Goal: Task Accomplishment & Management: Complete application form

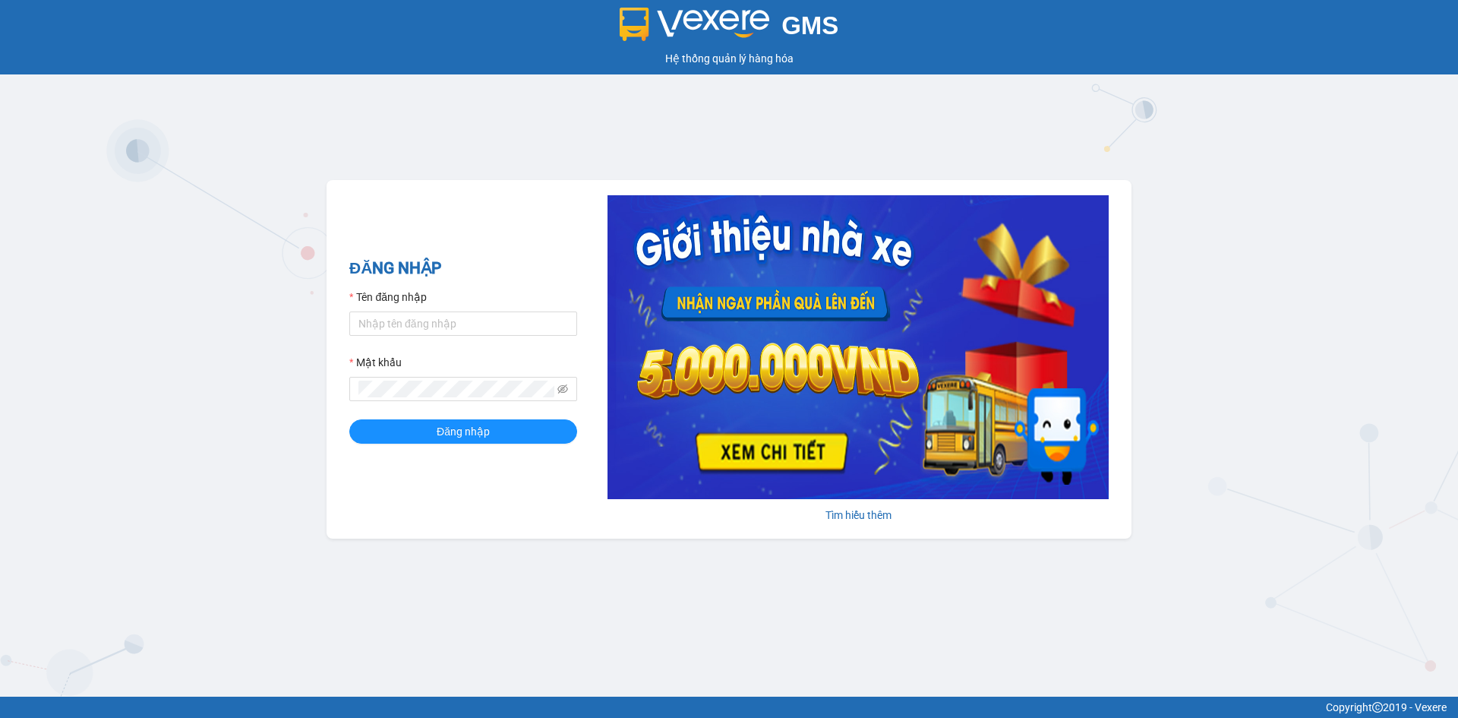
click at [523, 305] on div "Tên đăng nhập" at bounding box center [463, 300] width 228 height 23
click at [521, 314] on input "Tên đăng nhập" at bounding box center [463, 323] width 228 height 24
type input "kimngan.namhailimo"
click at [560, 387] on icon "eye-invisible" at bounding box center [562, 389] width 11 height 11
click at [349, 419] on button "Đăng nhập" at bounding box center [463, 431] width 228 height 24
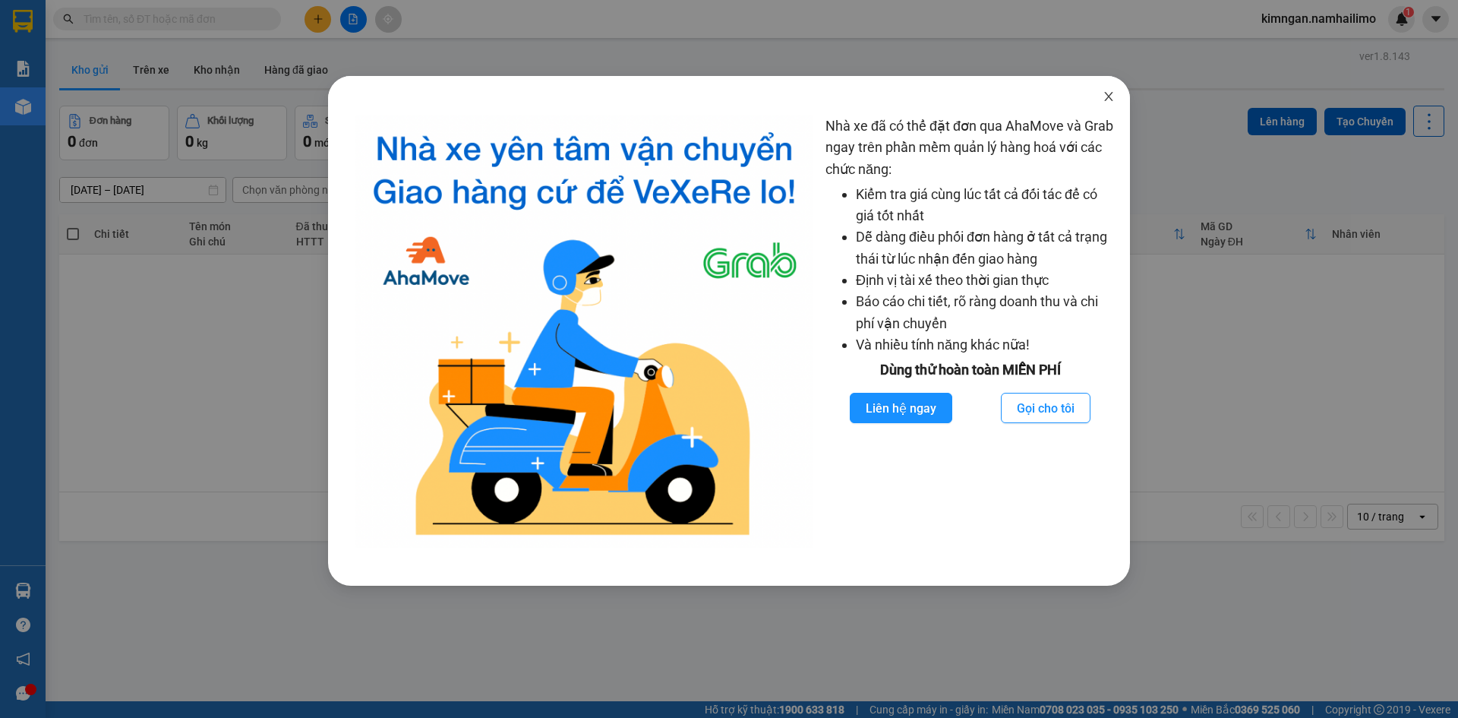
click at [1106, 97] on icon "close" at bounding box center [1109, 96] width 12 height 12
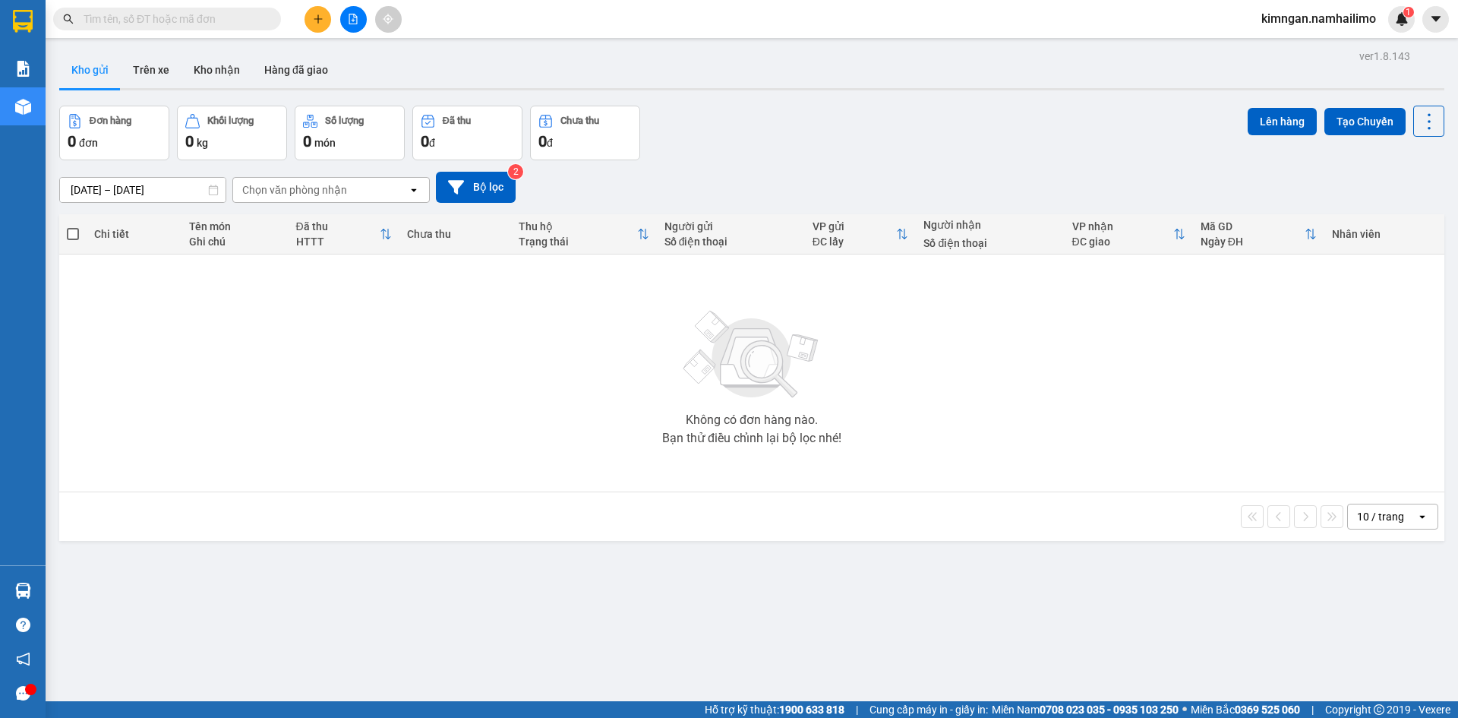
click at [316, 21] on icon "plus" at bounding box center [318, 19] width 11 height 11
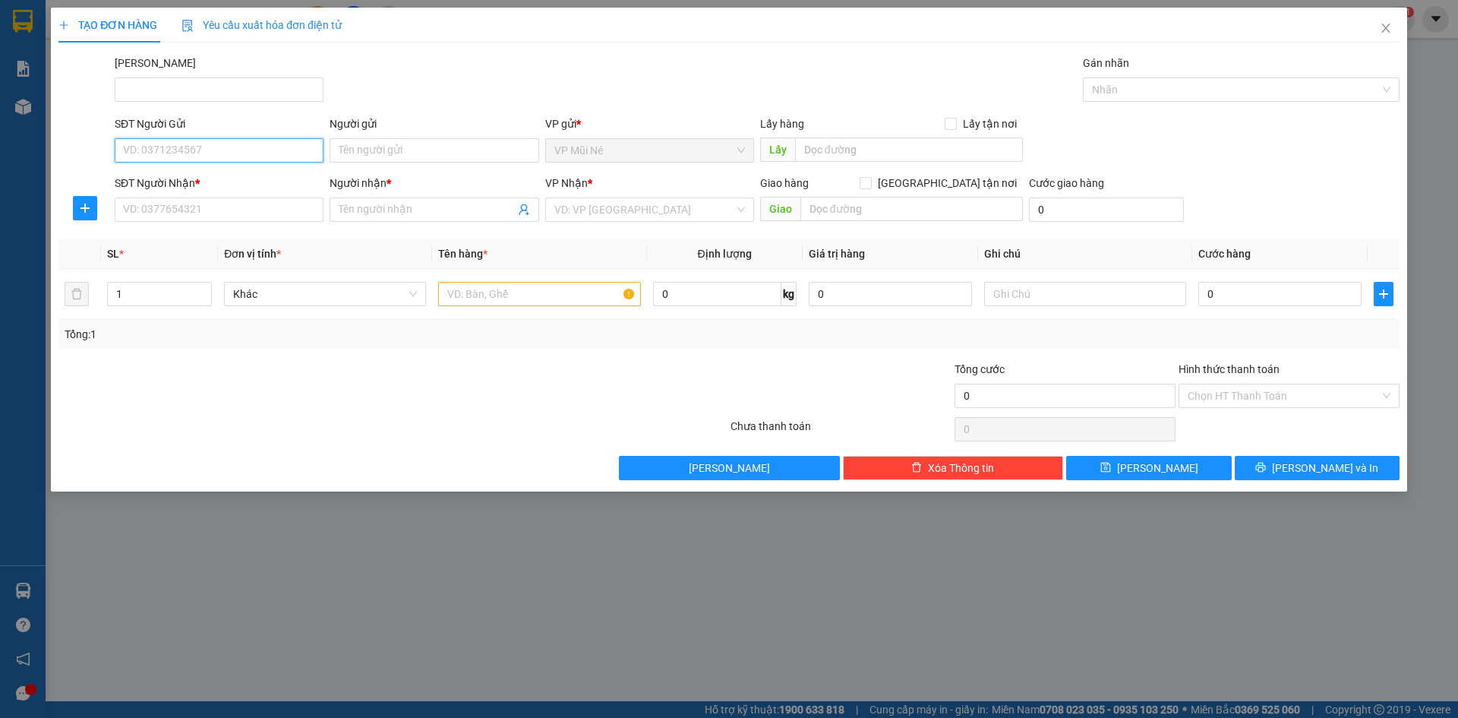
click at [186, 141] on input "SĐT Người Gửi" at bounding box center [219, 150] width 209 height 24
click at [209, 178] on div "0902918586 - [GEOGRAPHIC_DATA]" at bounding box center [219, 180] width 191 height 17
type input "0902918586"
type input "BÍCH ANH"
type input "0909481698"
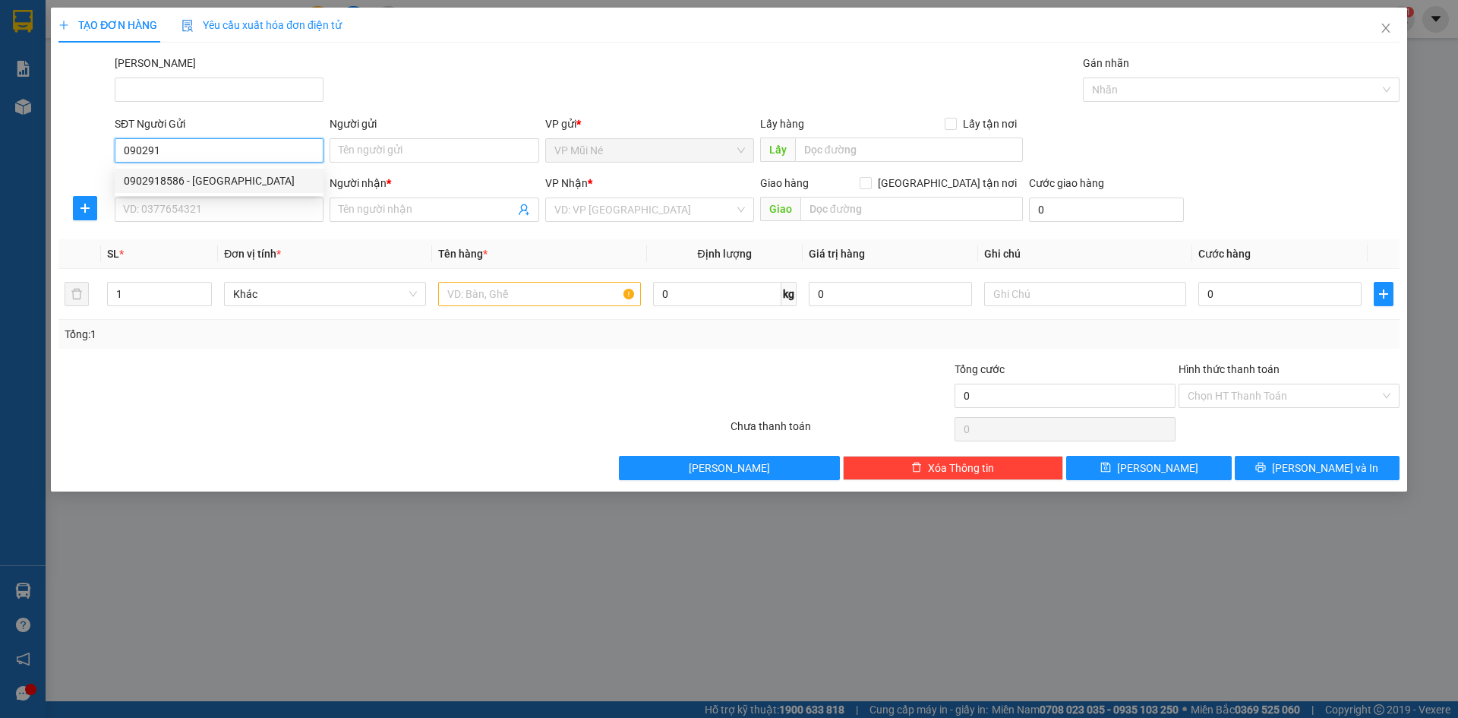
type input "Chị Phượng"
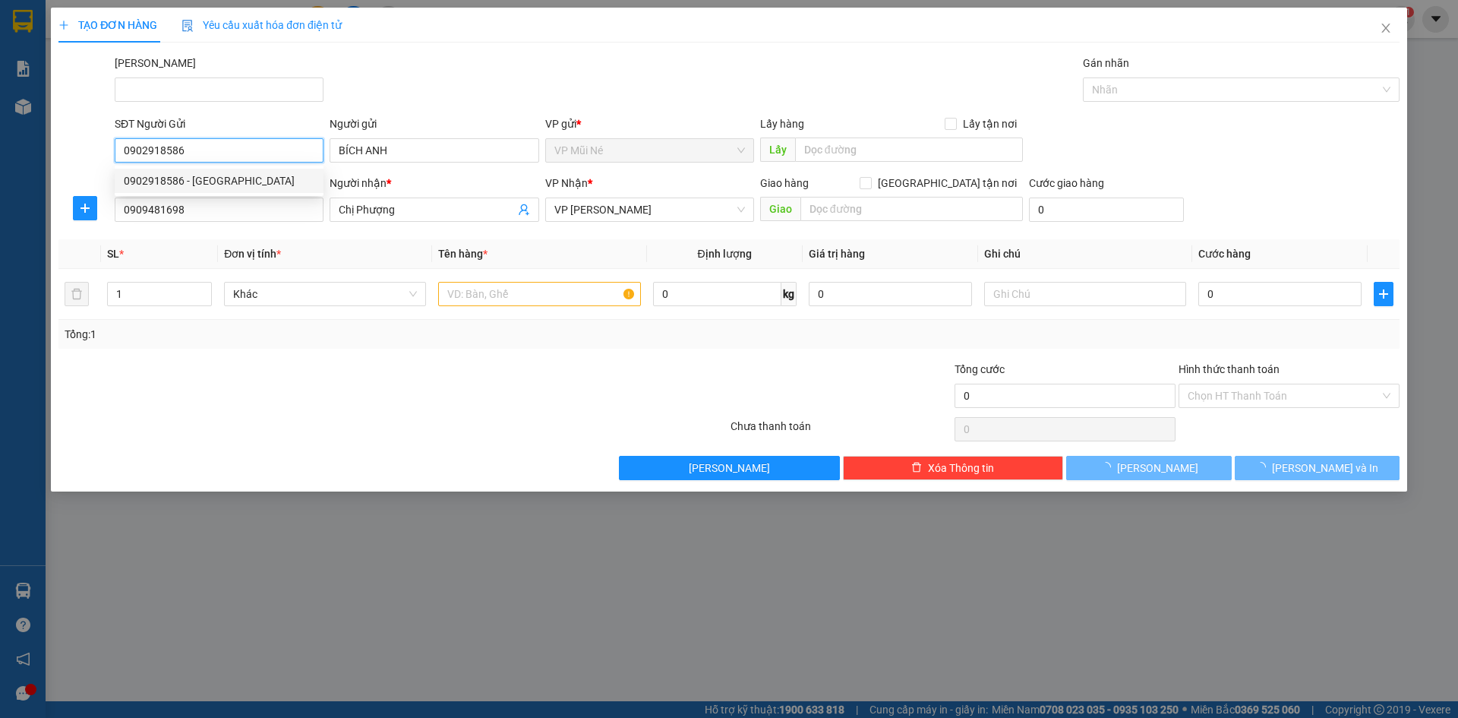
type input "40.000"
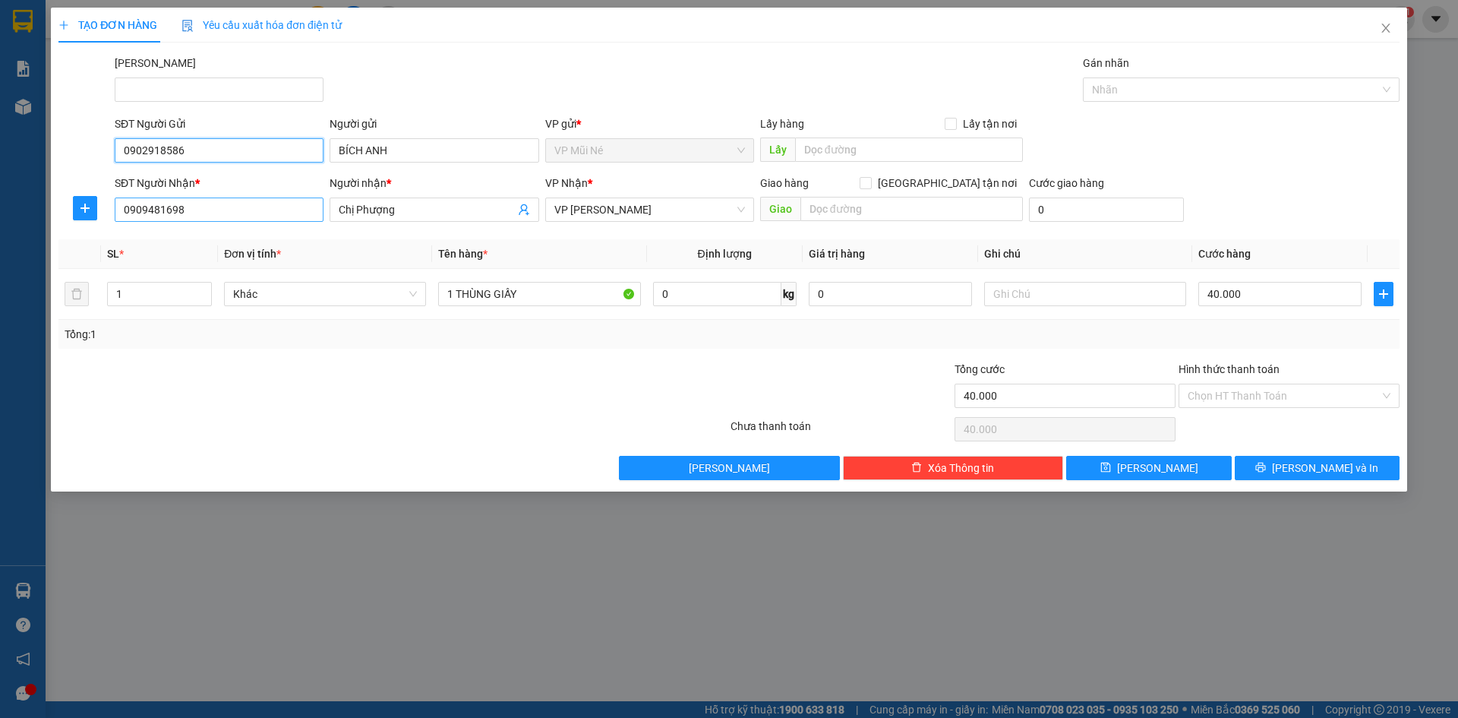
type input "0902918586"
click at [233, 210] on input "0909481698" at bounding box center [219, 209] width 209 height 24
type input "0"
type input "0976379921"
click at [445, 207] on input "Chị Phượng" at bounding box center [426, 209] width 175 height 17
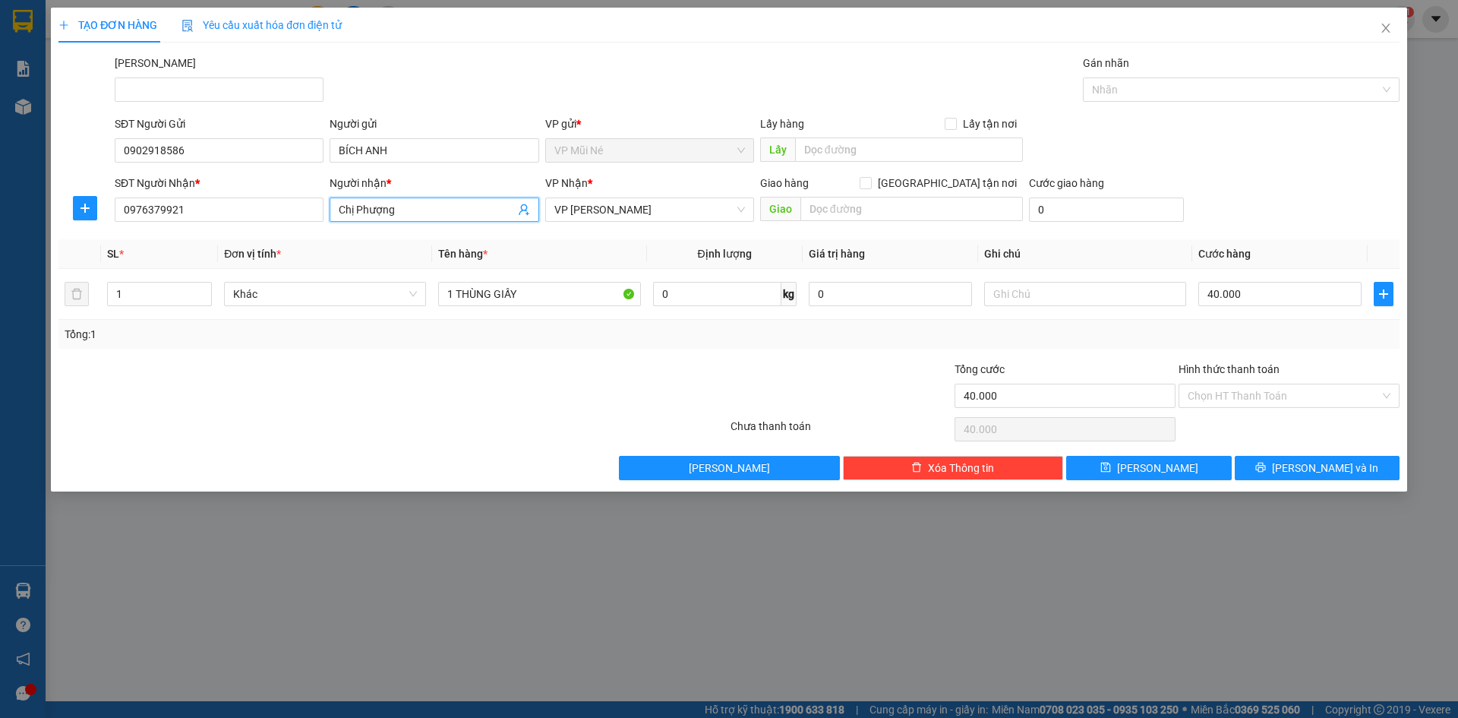
click at [445, 207] on input "Chị Phượng" at bounding box center [426, 209] width 175 height 17
type input "C.OANH"
click at [1284, 194] on div "SĐT Người Nhận * 0976379921 Người nhận * C.OANH C.OANH VP Nhận * VP [PERSON_NAM…" at bounding box center [757, 201] width 1291 height 53
click at [1254, 298] on input "40.000" at bounding box center [1280, 294] width 163 height 24
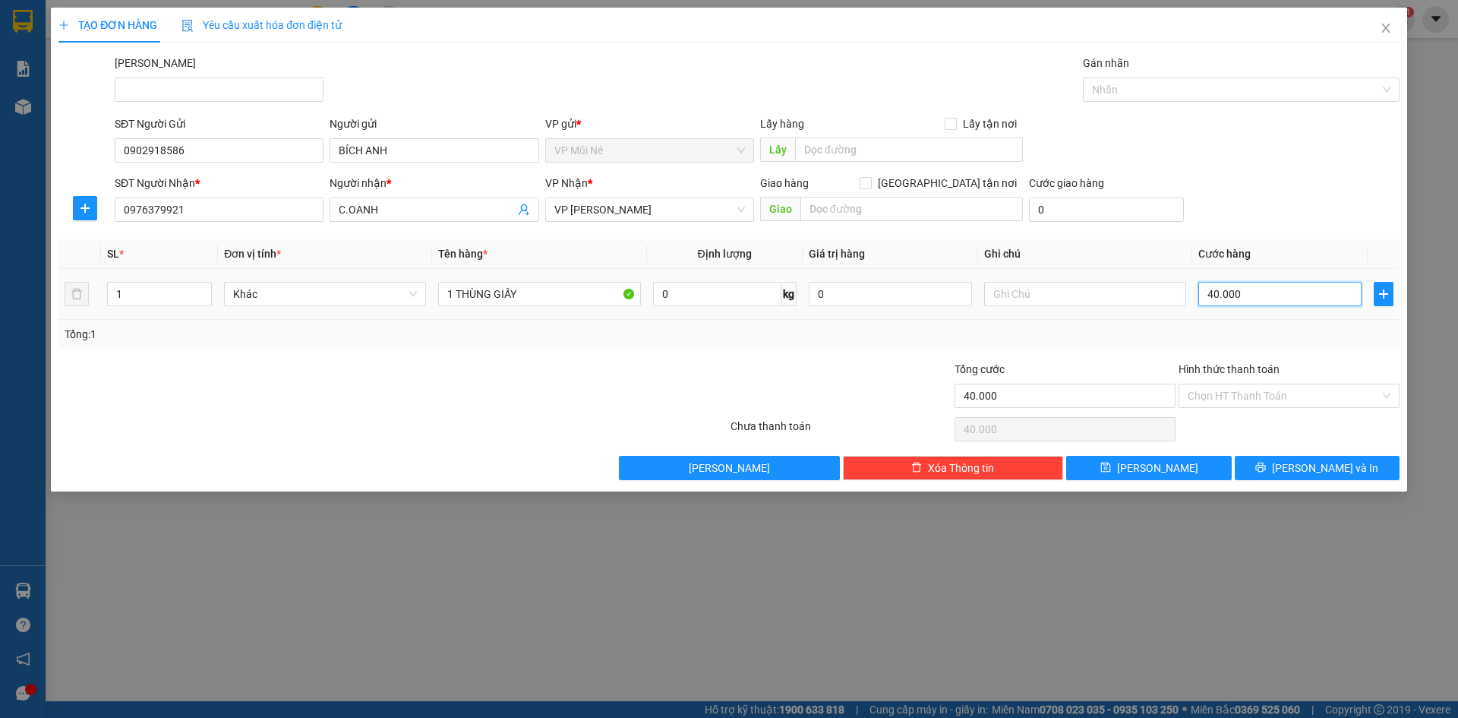
click at [1254, 298] on input "40.000" at bounding box center [1280, 294] width 163 height 24
type input "0"
type input "7"
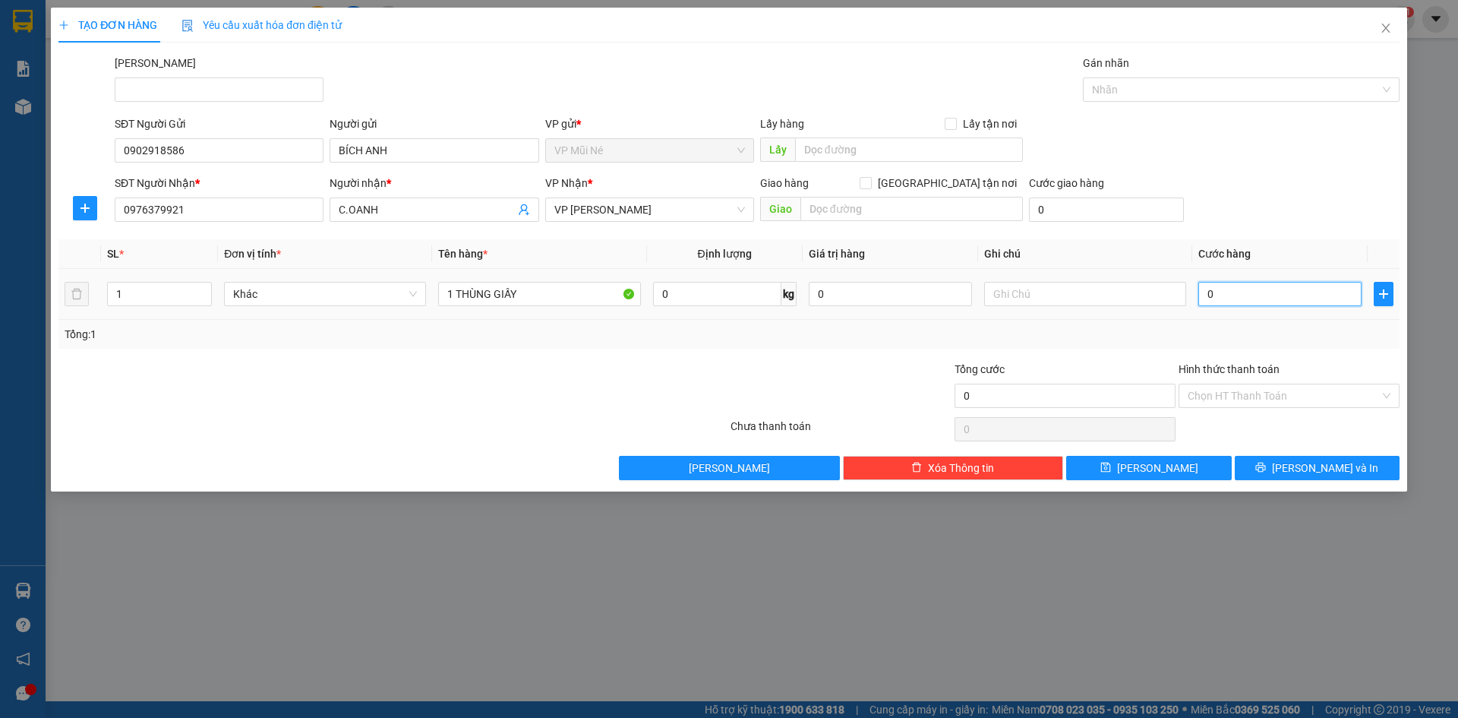
type input "7"
type input "007"
type input "70"
type input "0.070"
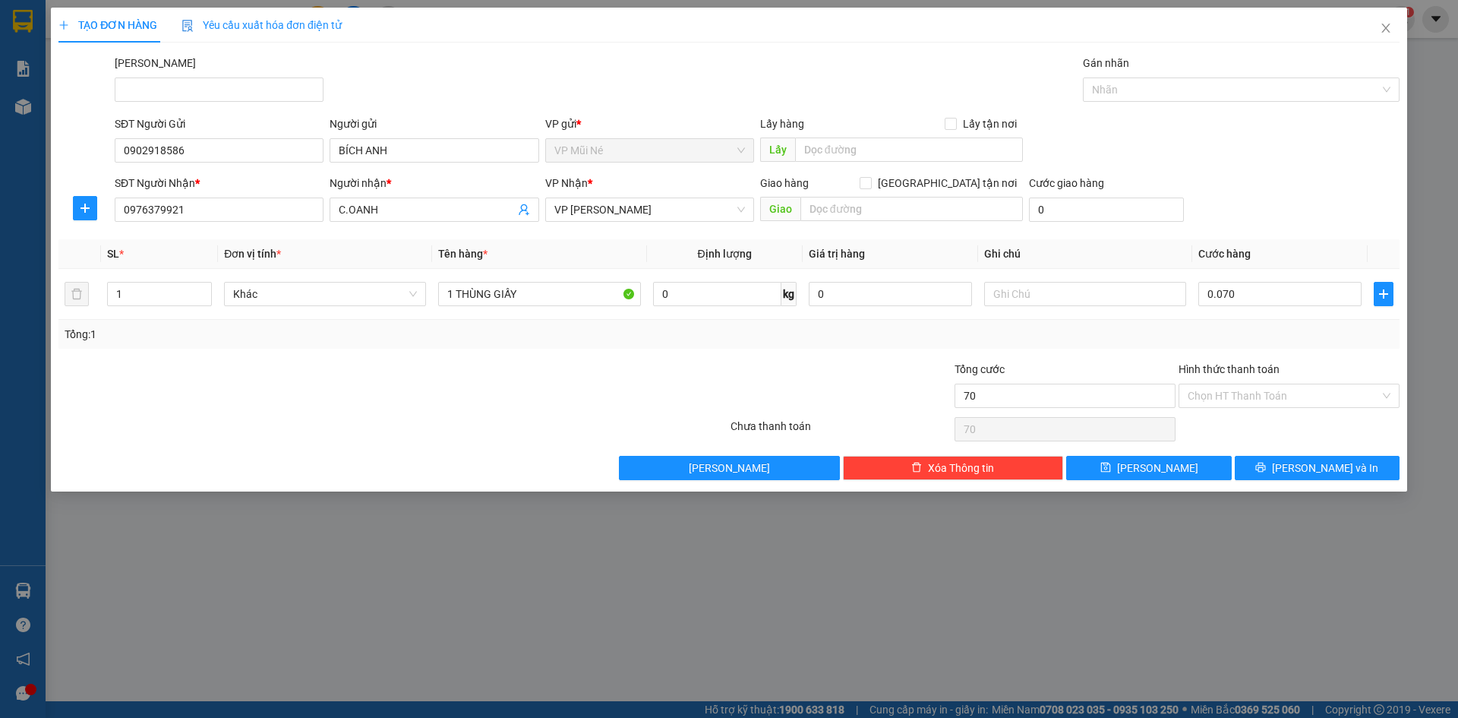
click at [1249, 172] on form "SĐT Người Gửi 0902918586 Người gửi BÍCH ANH VP gửi * VP Mũi Né Lấy hàng Lấy tận…" at bounding box center [728, 171] width 1341 height 112
type input "70.000"
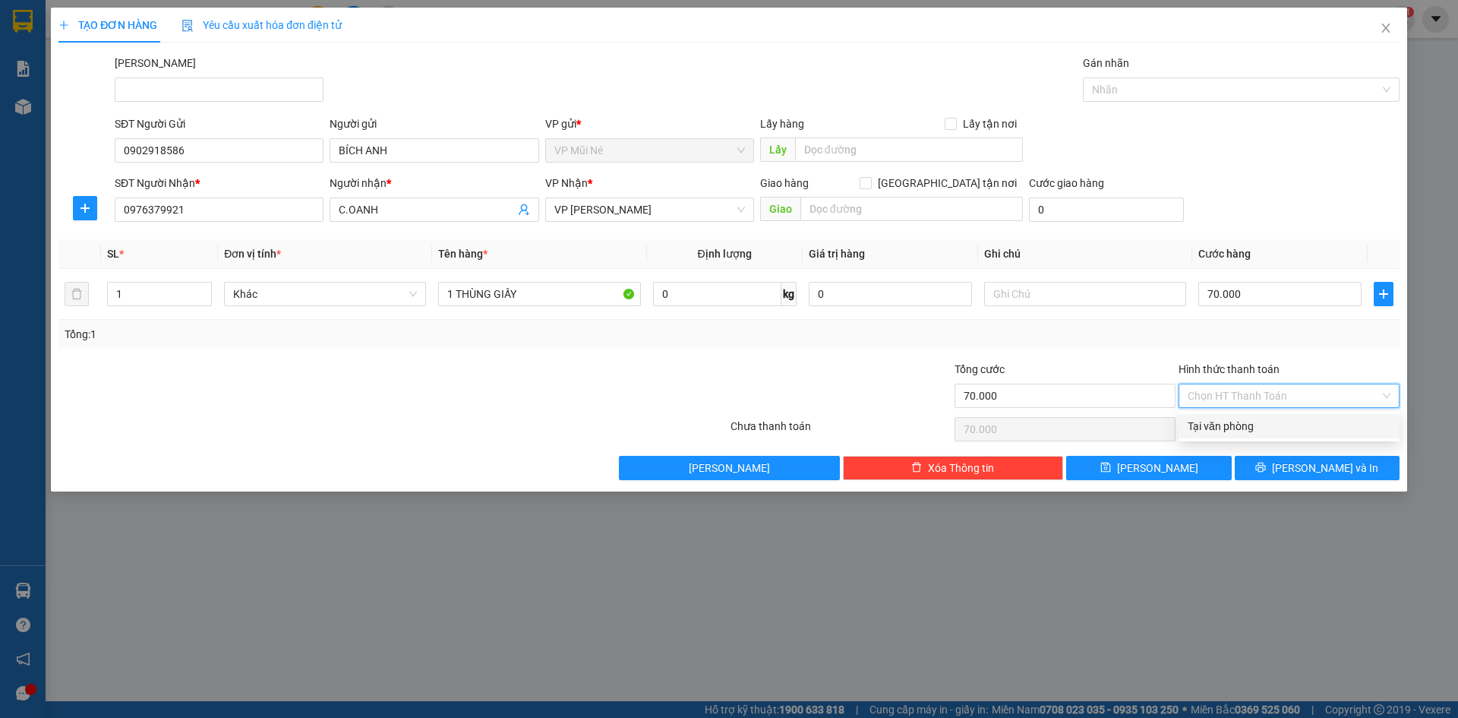
click at [1236, 403] on input "Hình thức thanh toán" at bounding box center [1284, 395] width 192 height 23
click at [1221, 429] on div "Tại văn phòng" at bounding box center [1289, 426] width 203 height 17
type input "0"
click at [1346, 463] on span "[PERSON_NAME] và In" at bounding box center [1325, 468] width 106 height 17
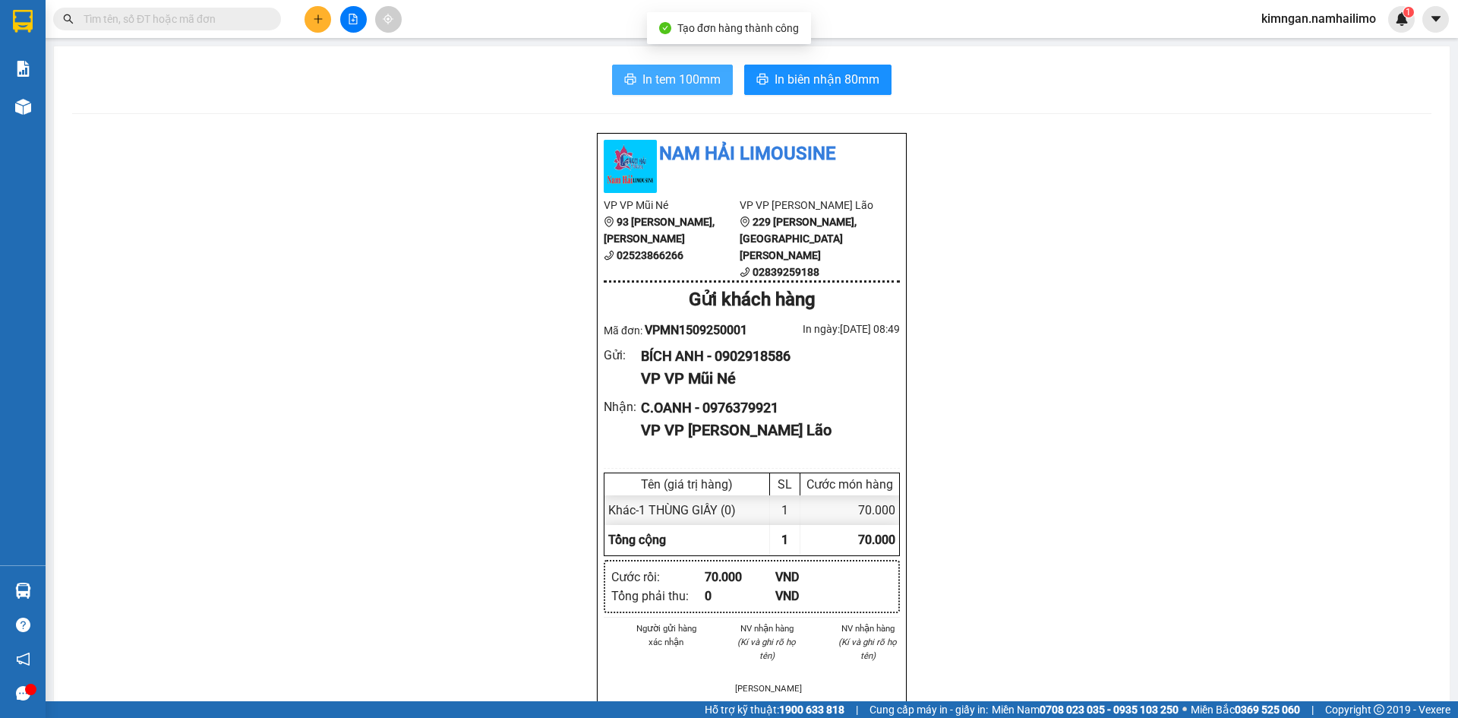
click at [668, 71] on span "In tem 100mm" at bounding box center [682, 79] width 78 height 19
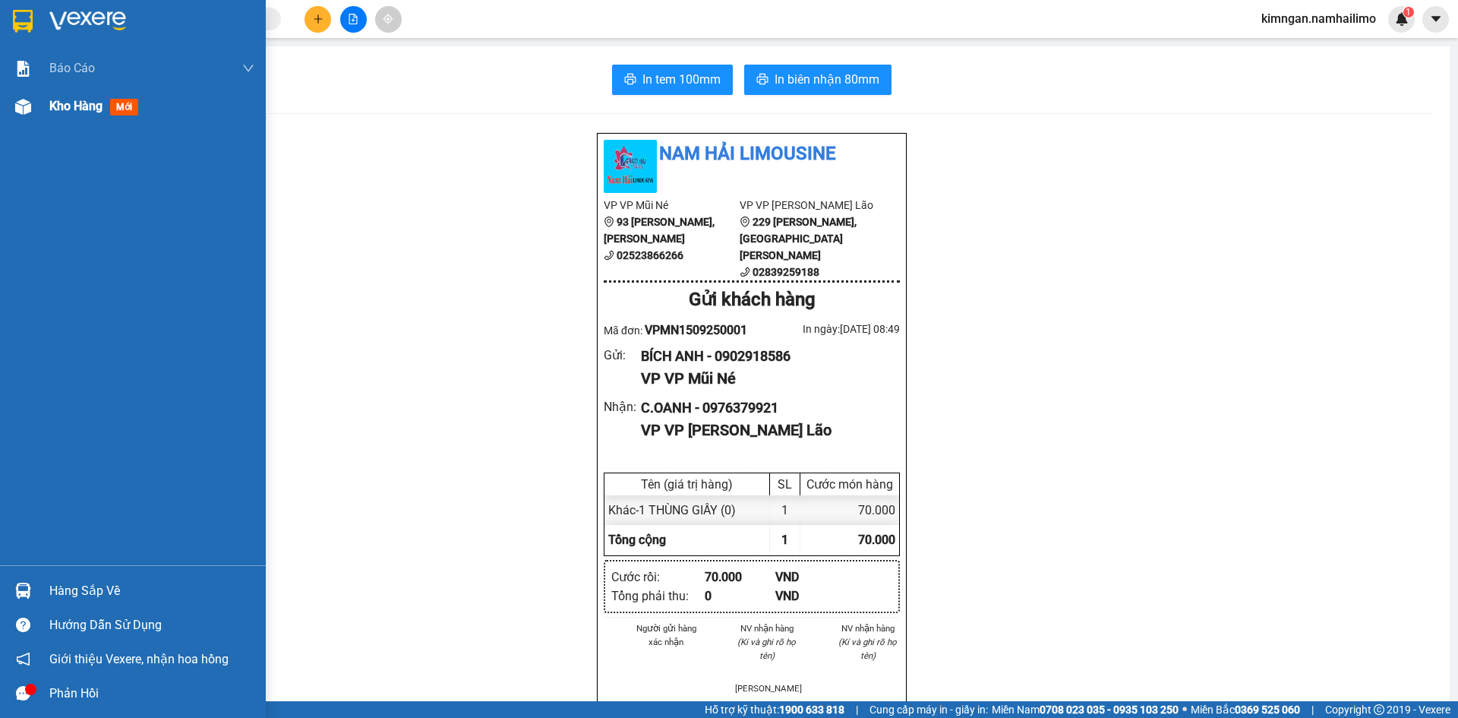
click at [39, 96] on div "Kho hàng mới" at bounding box center [133, 106] width 266 height 38
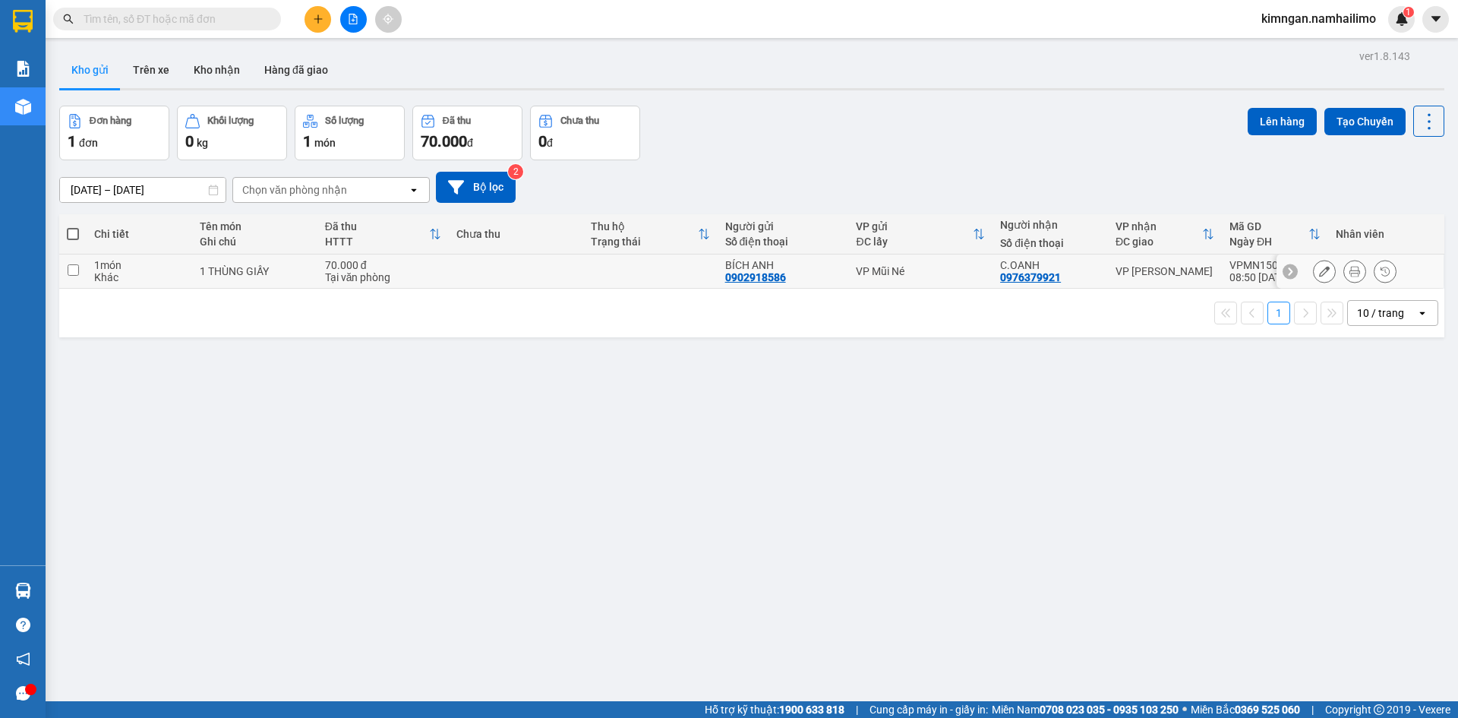
click at [1319, 270] on icon at bounding box center [1324, 271] width 11 height 11
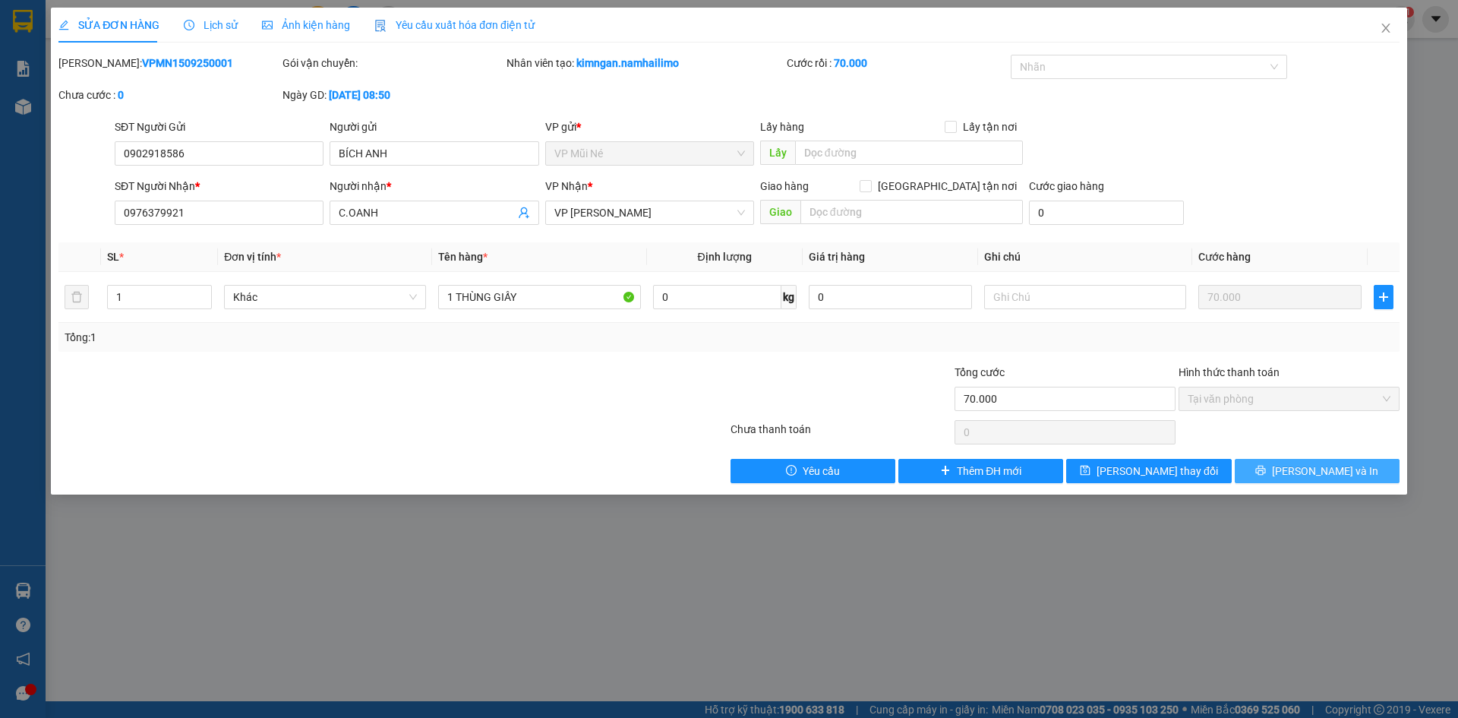
click at [1319, 464] on span "[PERSON_NAME] và In" at bounding box center [1325, 471] width 106 height 17
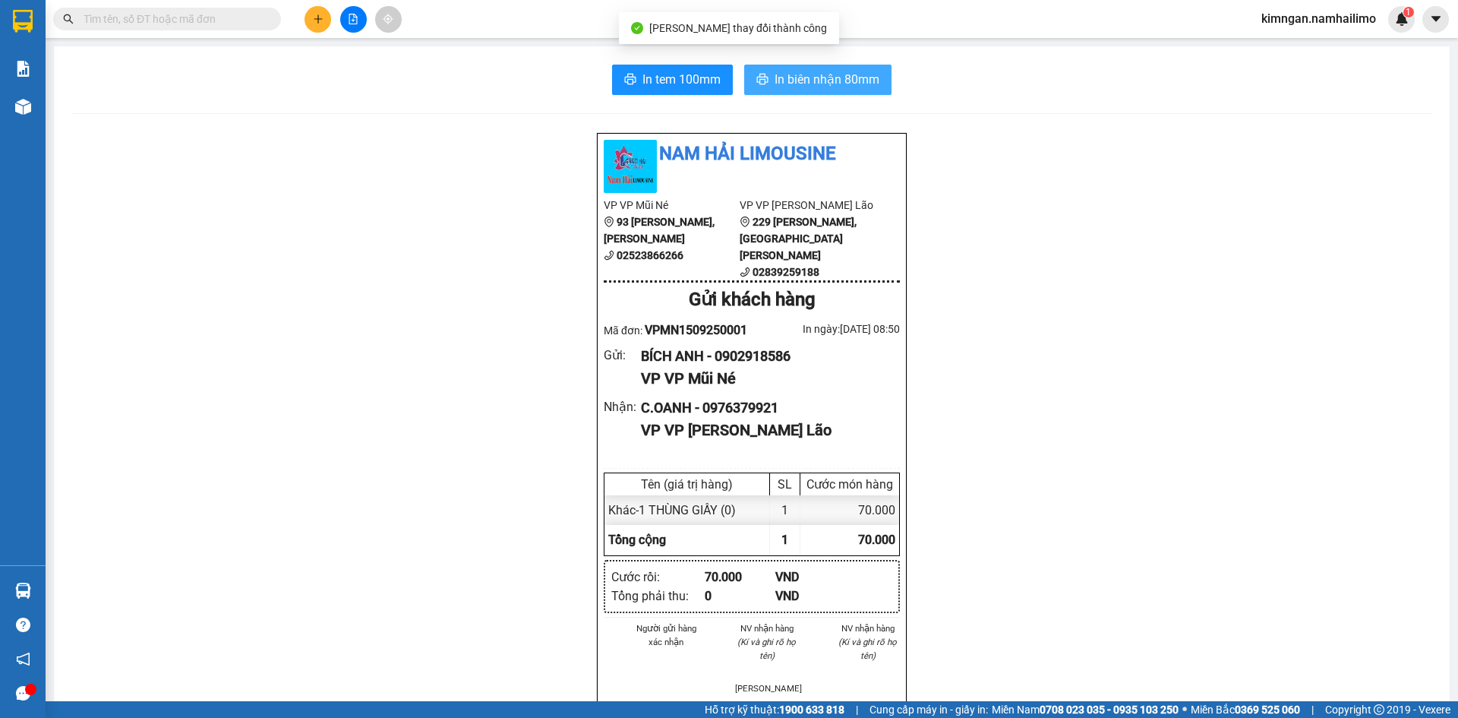
click at [826, 84] on span "In biên nhận 80mm" at bounding box center [827, 79] width 105 height 19
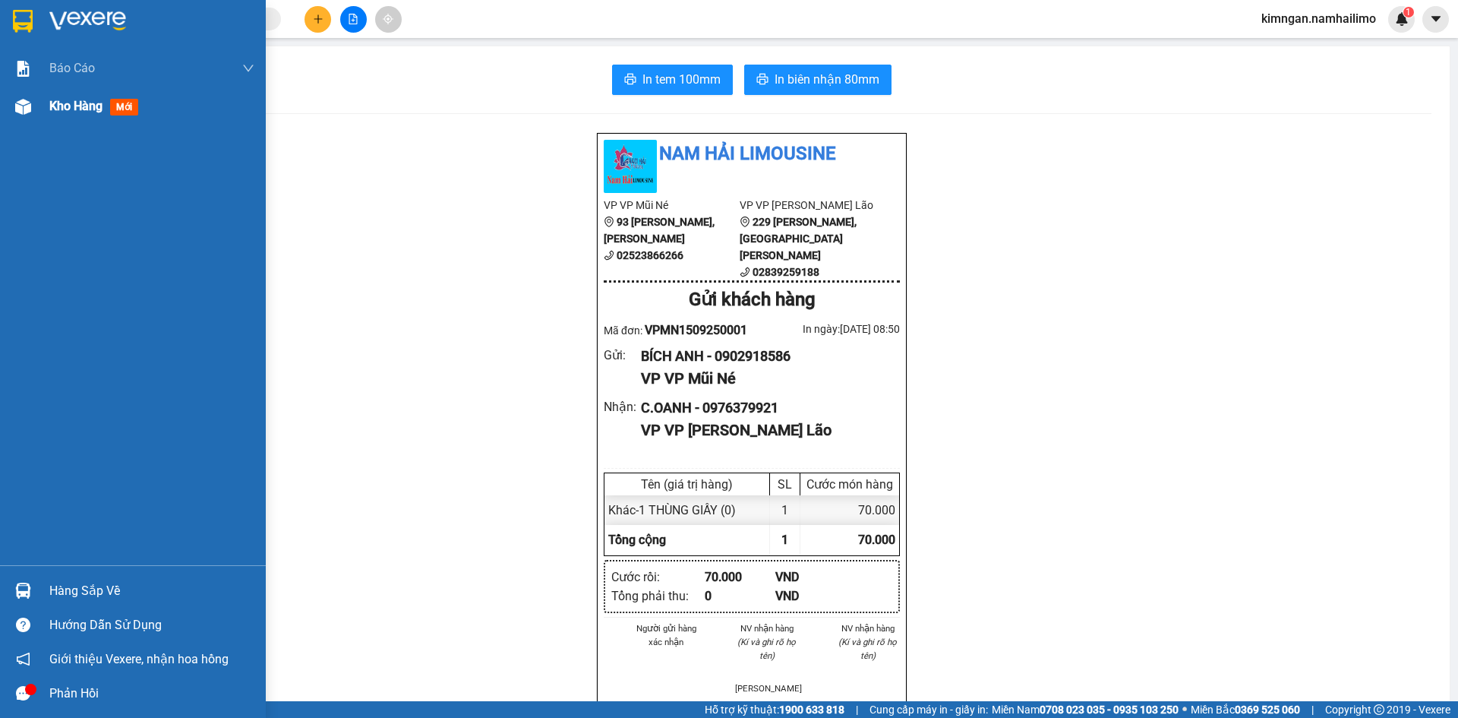
click at [82, 124] on div "Kho hàng mới" at bounding box center [151, 106] width 205 height 38
